Goal: Task Accomplishment & Management: Manage account settings

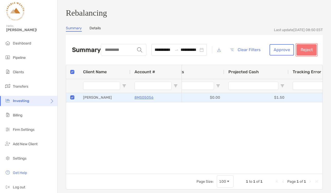
click at [308, 51] on button "Reject" at bounding box center [306, 49] width 20 height 11
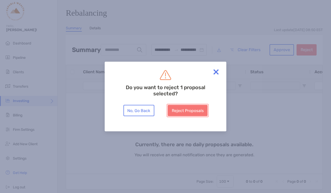
click at [191, 110] on button "Reject Proposals" at bounding box center [188, 110] width 40 height 11
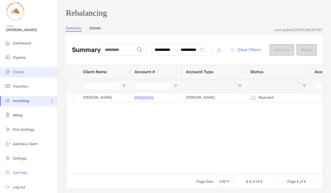
click at [21, 70] on span "Clients" at bounding box center [18, 72] width 11 height 4
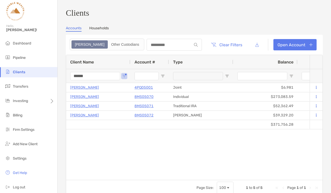
click at [98, 79] on input "******" at bounding box center [95, 76] width 50 height 8
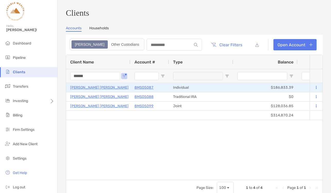
type input "******"
click at [92, 89] on p "[PERSON_NAME] [PERSON_NAME]" at bounding box center [99, 87] width 58 height 6
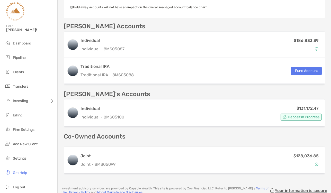
scroll to position [160, 0]
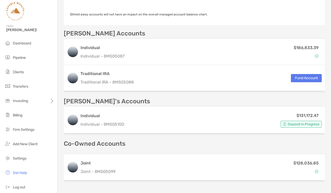
click at [88, 104] on p "[PERSON_NAME]'s Accounts" at bounding box center [107, 101] width 86 height 6
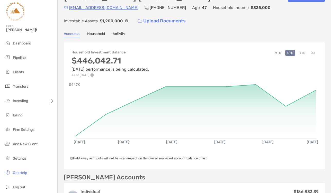
scroll to position [0, 0]
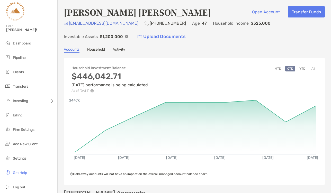
click at [98, 50] on link "Household" at bounding box center [96, 50] width 18 height 6
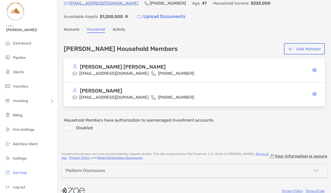
scroll to position [27, 0]
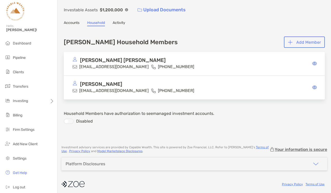
click at [68, 23] on link "Accounts" at bounding box center [72, 24] width 16 height 6
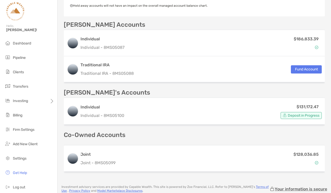
scroll to position [182, 0]
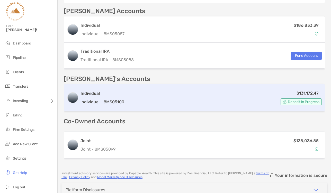
click at [139, 95] on div "$131,172.47 Deposit in Progress" at bounding box center [223, 97] width 195 height 15
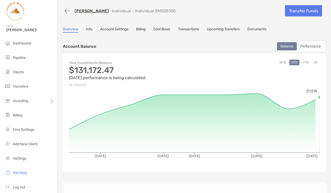
click at [119, 28] on link "Account Settings" at bounding box center [114, 30] width 28 height 6
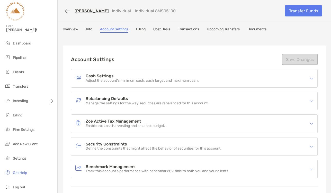
click at [111, 75] on h4 "Cash Settings" at bounding box center [142, 76] width 113 height 4
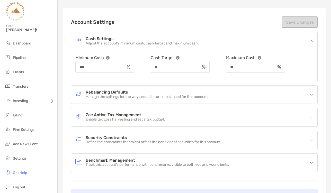
scroll to position [55, 0]
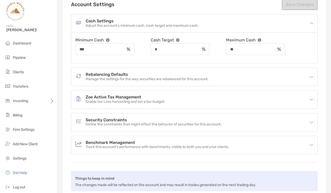
click at [115, 123] on p "Define the constraints that might affect the behavior of securities for this ac…" at bounding box center [154, 124] width 136 height 4
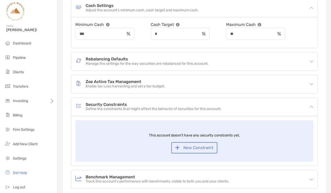
scroll to position [65, 0]
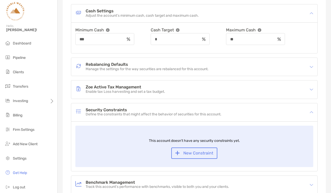
click at [115, 112] on p "Define the constraints that might affect the behavior of securities for this ac…" at bounding box center [154, 114] width 136 height 4
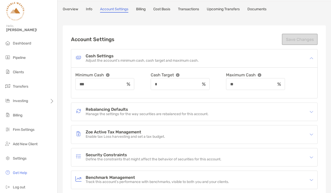
scroll to position [18, 0]
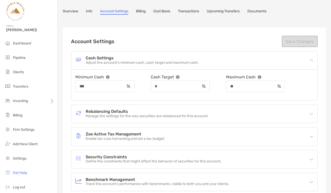
click at [117, 114] on p "Manage the settings for the way securities are rebalanced for this account." at bounding box center [147, 116] width 123 height 4
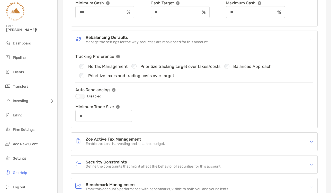
scroll to position [0, 0]
